Goal: Navigation & Orientation: Find specific page/section

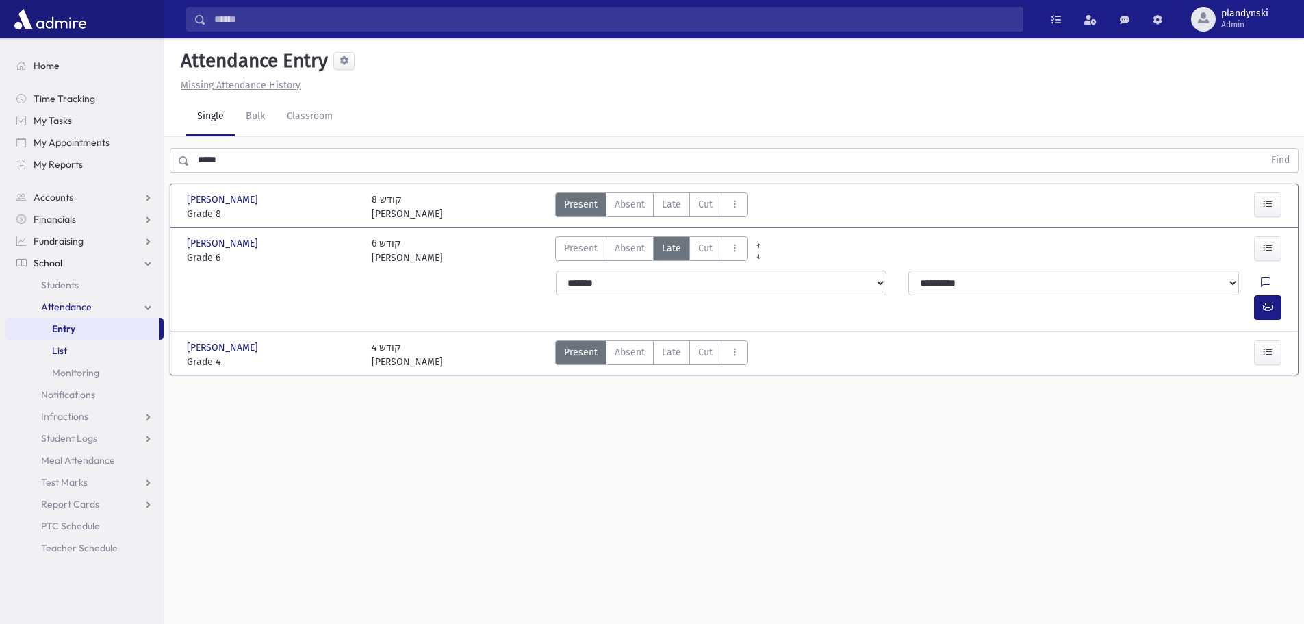
click at [82, 355] on link "List" at bounding box center [84, 350] width 158 height 22
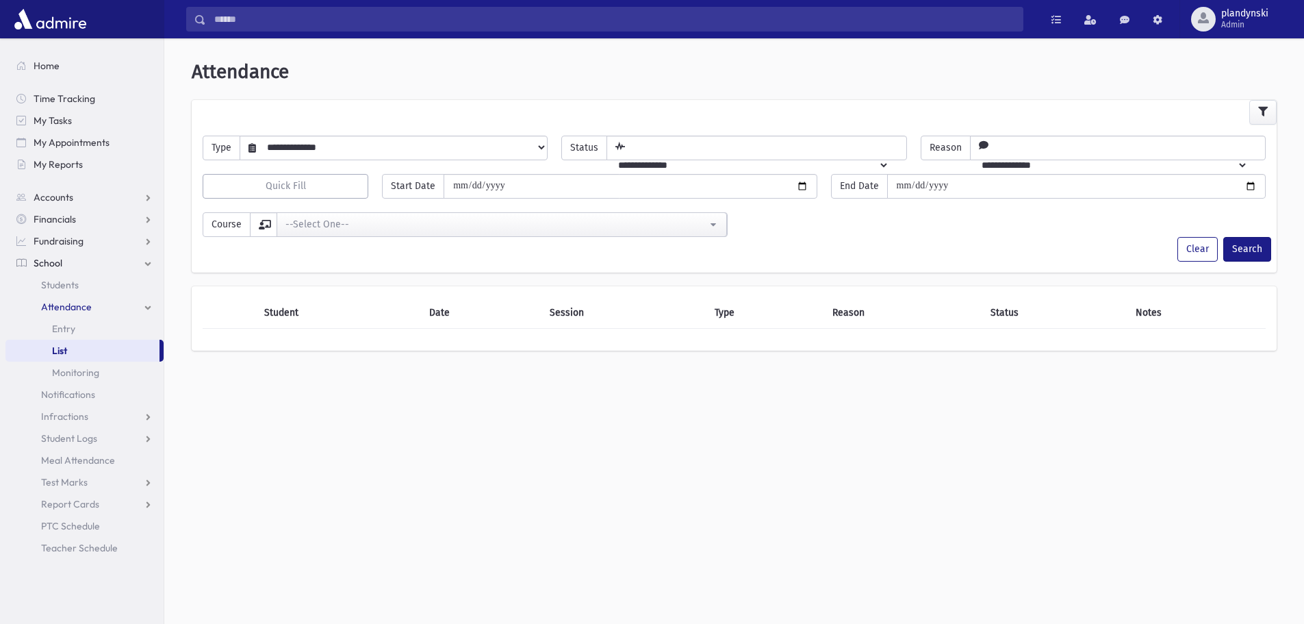
click at [127, 258] on link "School" at bounding box center [84, 263] width 158 height 22
click at [136, 265] on link "School" at bounding box center [84, 263] width 158 height 22
click at [84, 480] on span "Teacher Schedule" at bounding box center [79, 482] width 77 height 12
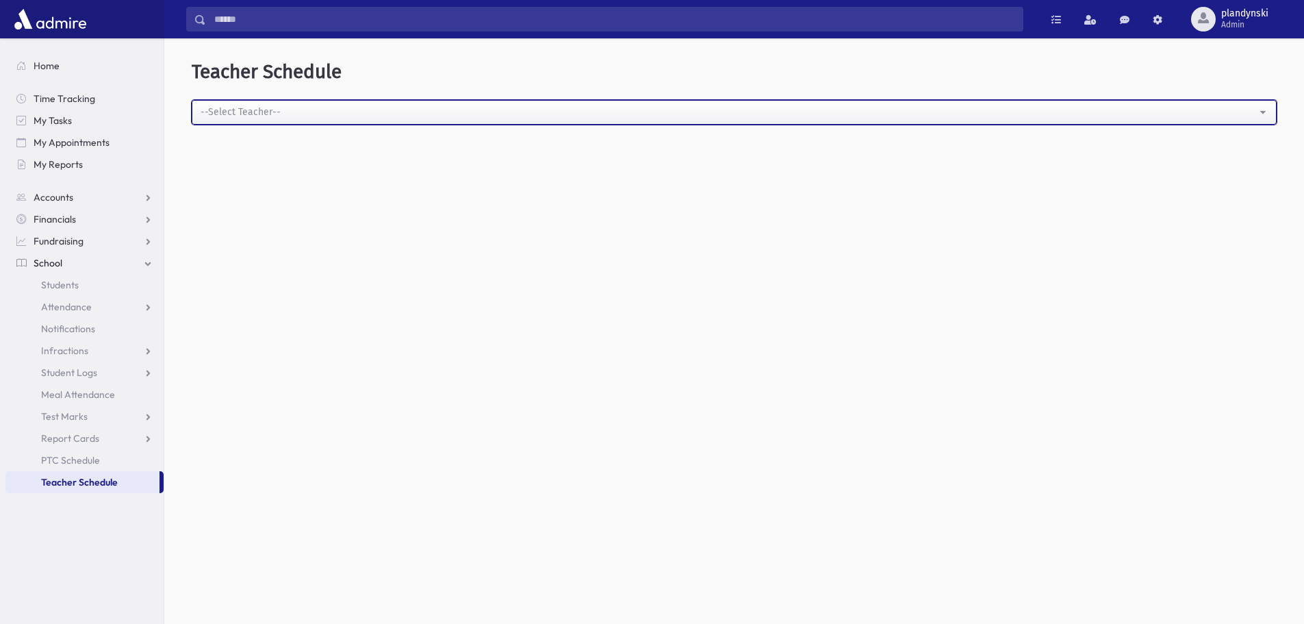
click at [281, 112] on div "--Select Teacher--" at bounding box center [729, 112] width 1056 height 14
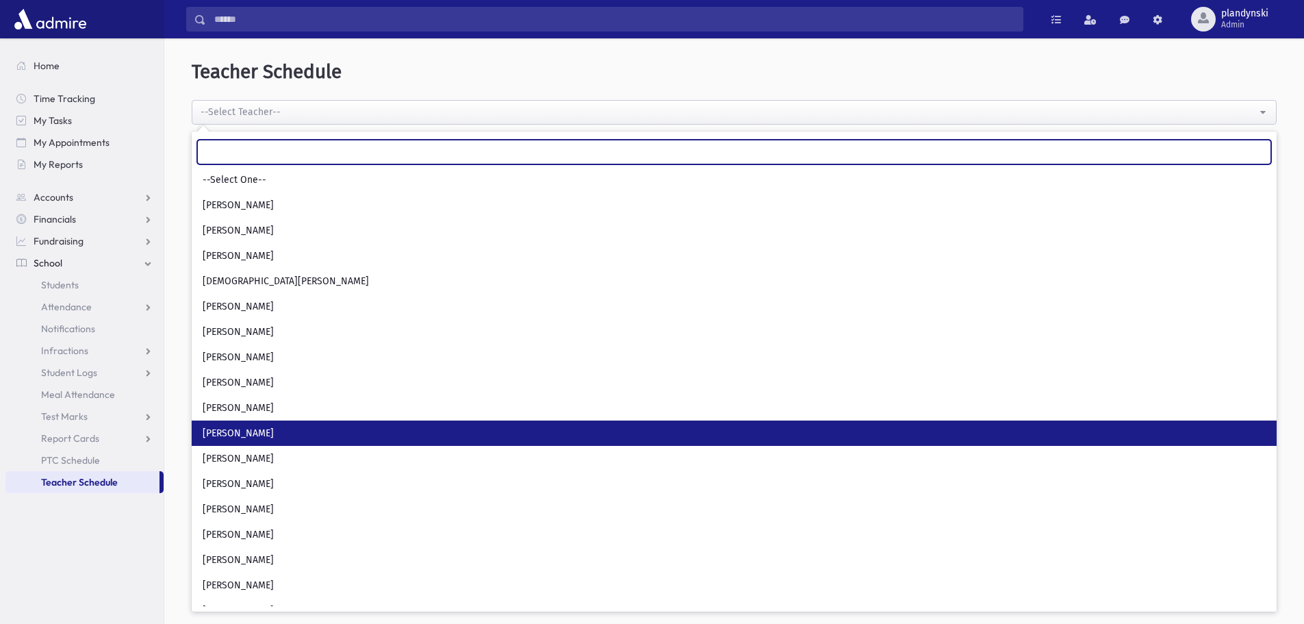
scroll to position [68, 0]
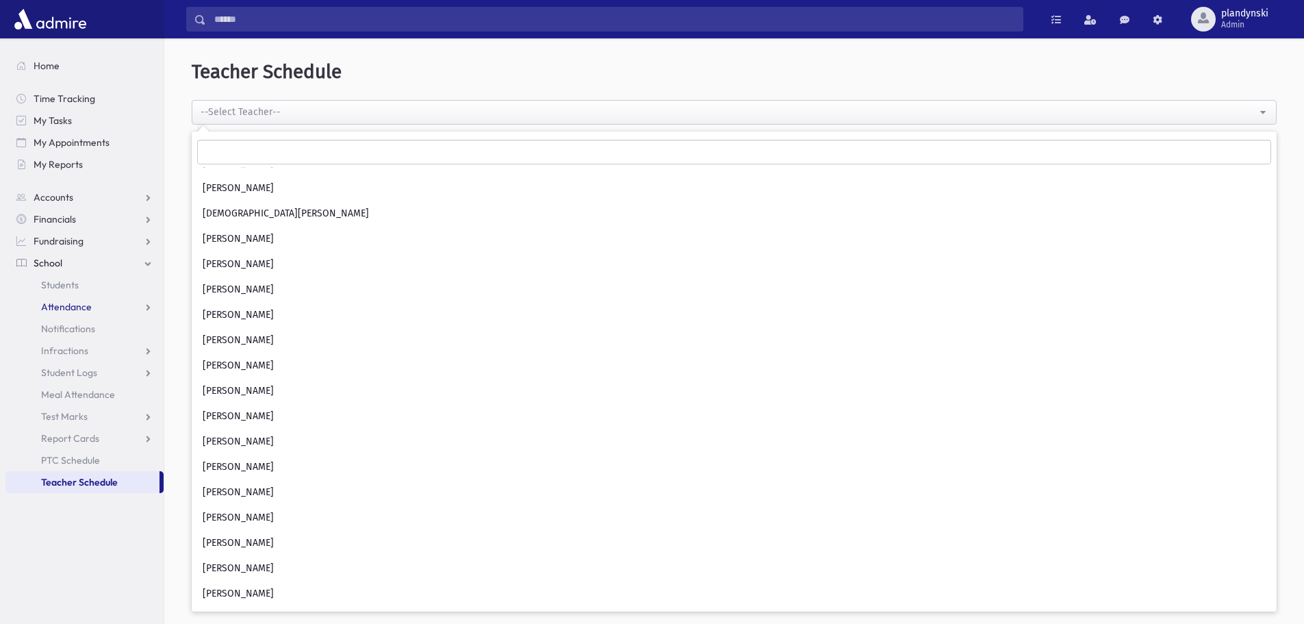
click at [136, 313] on link "Attendance" at bounding box center [84, 307] width 158 height 22
click at [141, 274] on link "Students" at bounding box center [84, 285] width 158 height 22
